Goal: Transaction & Acquisition: Purchase product/service

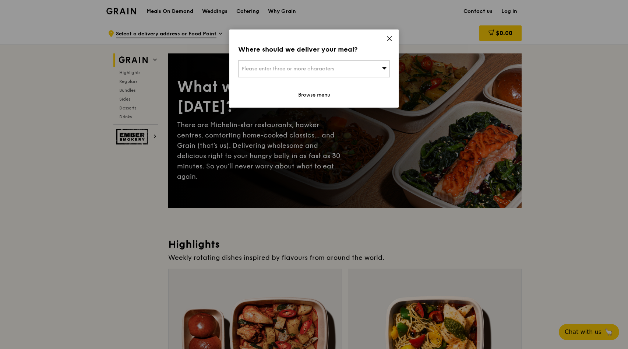
click at [361, 77] on div "Please enter three or more characters" at bounding box center [314, 68] width 152 height 17
click at [362, 70] on input "search" at bounding box center [314, 69] width 151 height 16
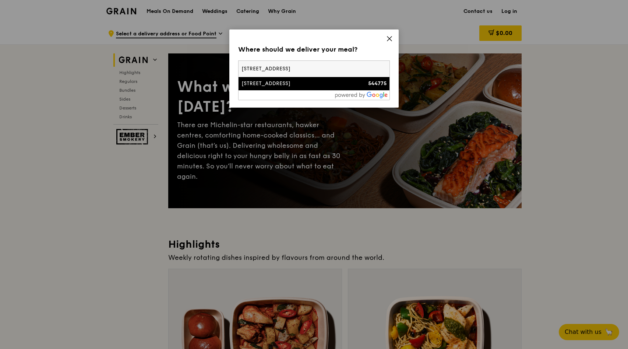
type input "[STREET_ADDRESS]"
click at [279, 84] on div "[STREET_ADDRESS]" at bounding box center [296, 83] width 109 height 7
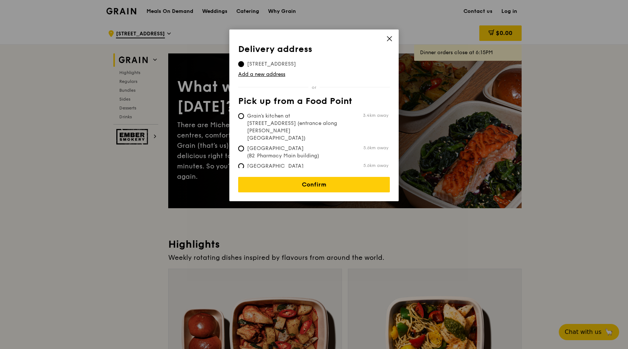
click at [340, 119] on span "Grain's kitchen at [STREET_ADDRESS] (entrance along [PERSON_NAME][GEOGRAPHIC_DA…" at bounding box center [293, 126] width 110 height 29
click at [244, 119] on input "Grain's kitchen at [STREET_ADDRESS] (entrance along [PERSON_NAME][GEOGRAPHIC_DA…" at bounding box center [241, 116] width 6 height 6
radio input "true"
click at [329, 177] on link "Confirm" at bounding box center [314, 184] width 152 height 15
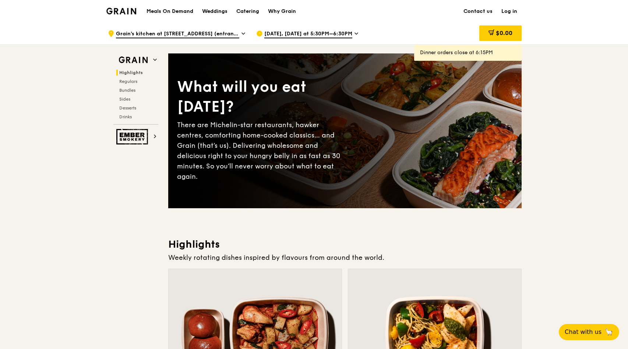
click at [191, 13] on h1 "Meals On Demand" at bounding box center [170, 11] width 47 height 7
click at [180, 10] on h1 "Meals On Demand" at bounding box center [170, 11] width 47 height 7
click at [292, 12] on div "Why Grain" at bounding box center [282, 11] width 28 height 22
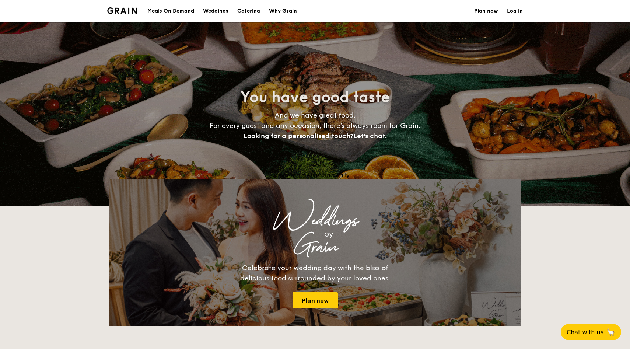
select select
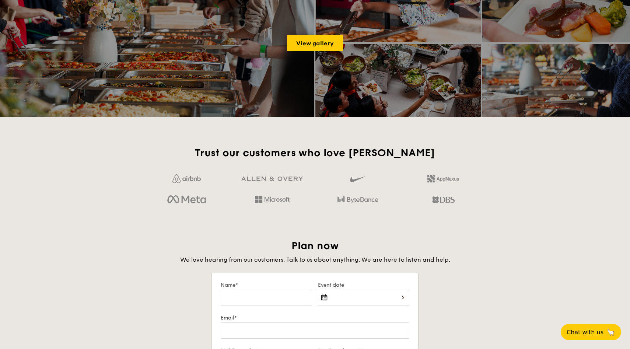
scroll to position [1231, 0]
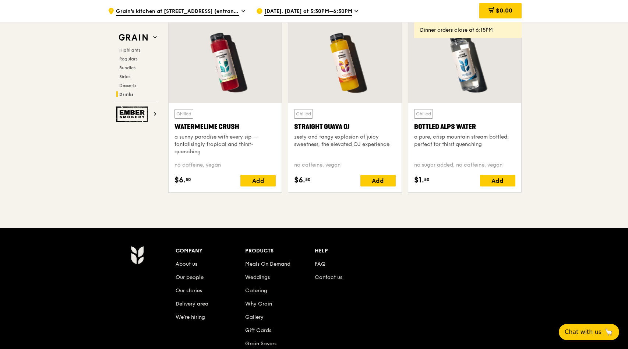
scroll to position [2934, 0]
